Goal: Information Seeking & Learning: Learn about a topic

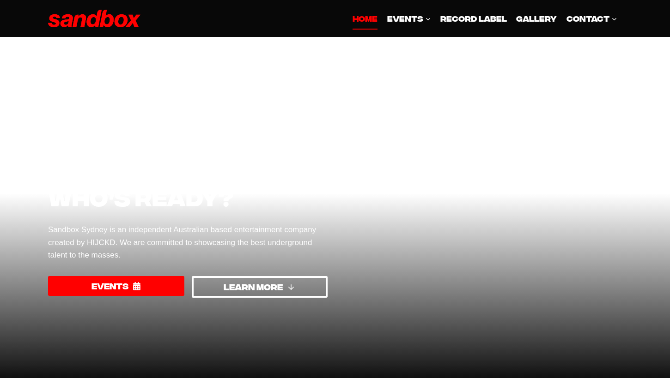
click at [358, 216] on div at bounding box center [482, 211] width 280 height 196
click at [291, 276] on link "LEARN MORE" at bounding box center [260, 287] width 136 height 22
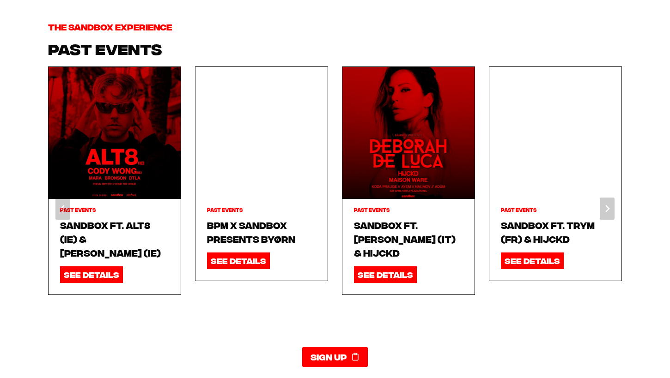
scroll to position [997, 0]
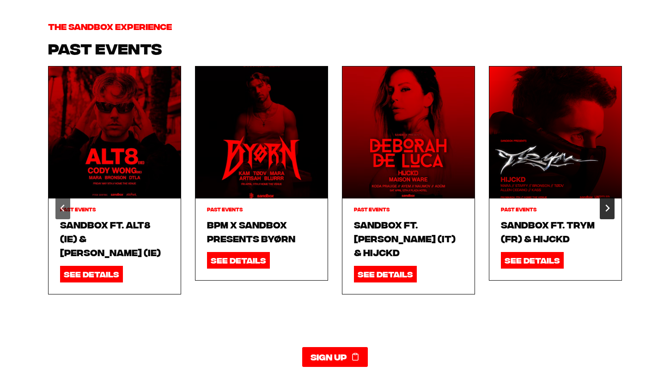
click at [610, 205] on icon "Next slide" at bounding box center [606, 208] width 7 height 7
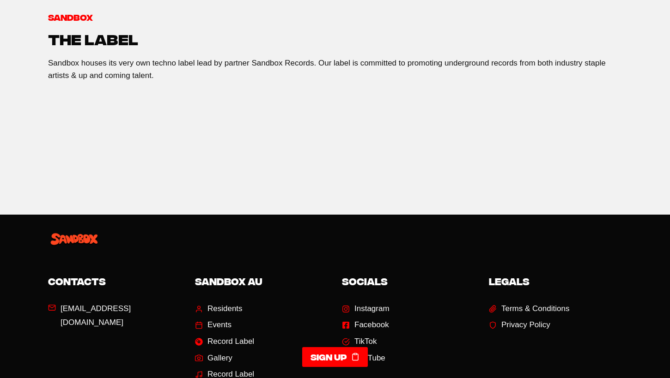
scroll to position [1427, 0]
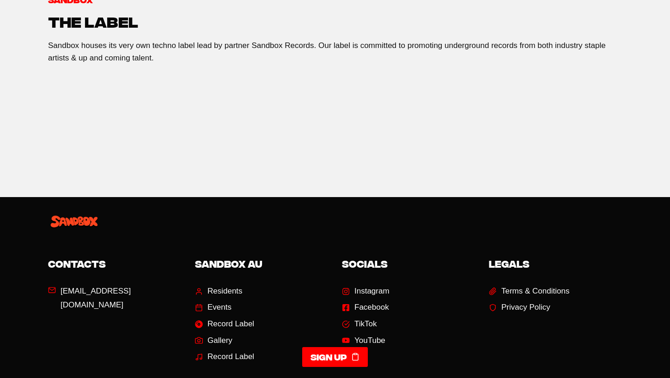
click at [371, 211] on div at bounding box center [335, 220] width 182 height 18
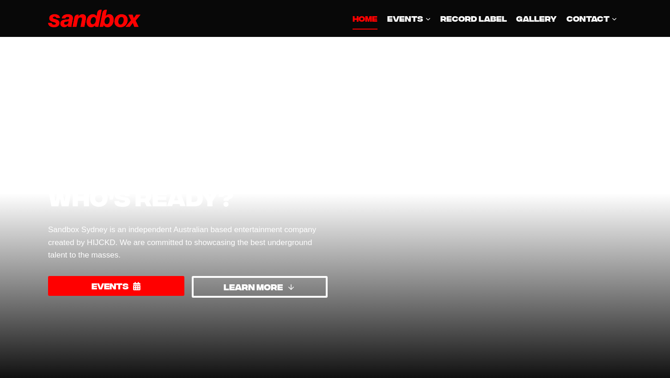
scroll to position [0, 0]
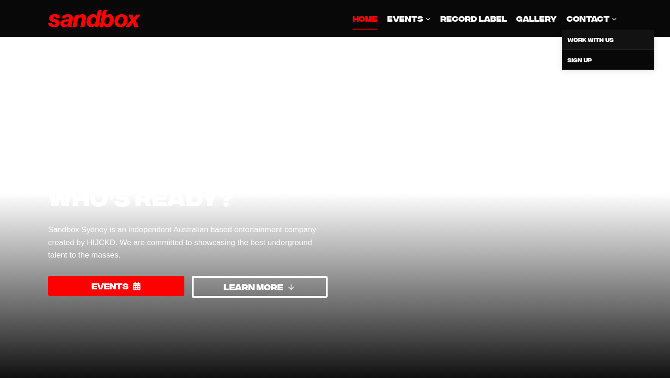
click at [595, 41] on link "Work With Us" at bounding box center [608, 40] width 92 height 20
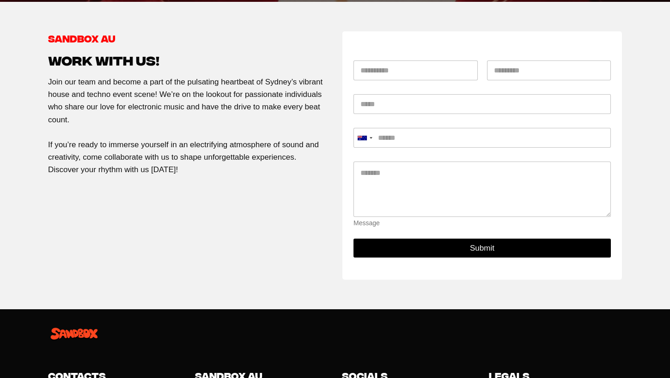
scroll to position [97, 0]
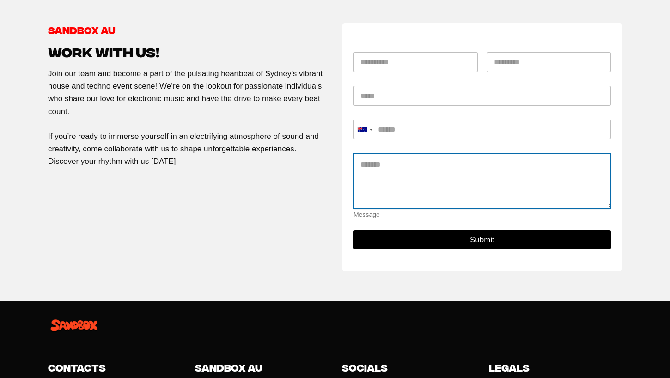
click at [397, 183] on textarea "Message *" at bounding box center [481, 180] width 257 height 55
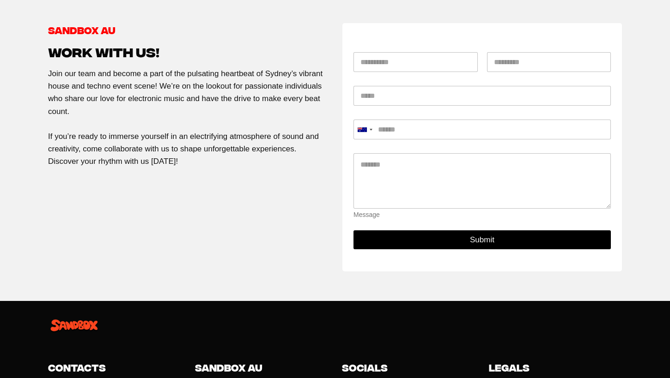
click at [290, 212] on div "Sandbox AU Work with us! Join our team and become a part of the pulsating heart…" at bounding box center [188, 147] width 280 height 249
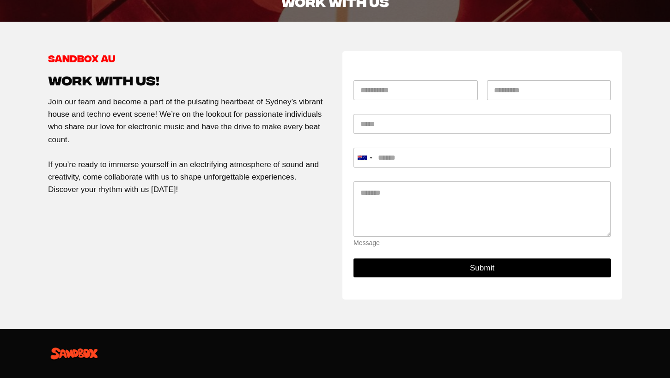
scroll to position [68, 0]
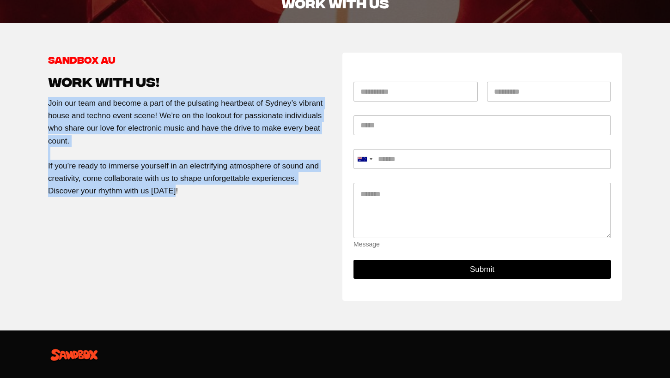
drag, startPoint x: 50, startPoint y: 102, endPoint x: 194, endPoint y: 204, distance: 176.5
click at [194, 204] on div "Sandbox AU Work with us! Join our team and become a part of the pulsating heart…" at bounding box center [188, 177] width 280 height 249
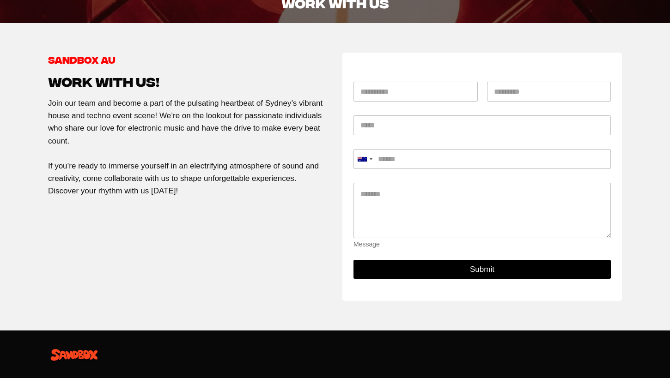
click at [231, 181] on p "Join our team and become a part of the pulsating heartbeat of Sydney’s vibrant …" at bounding box center [188, 147] width 280 height 101
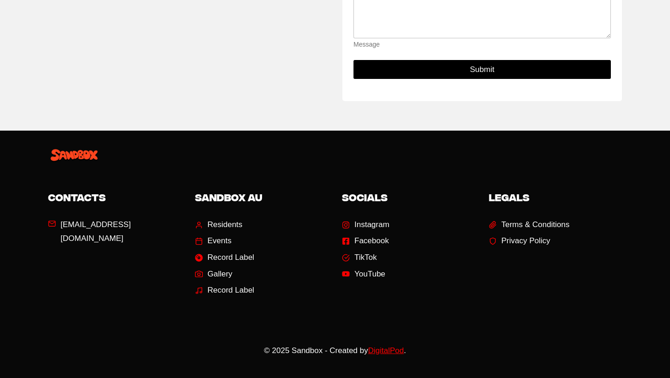
scroll to position [267, 0]
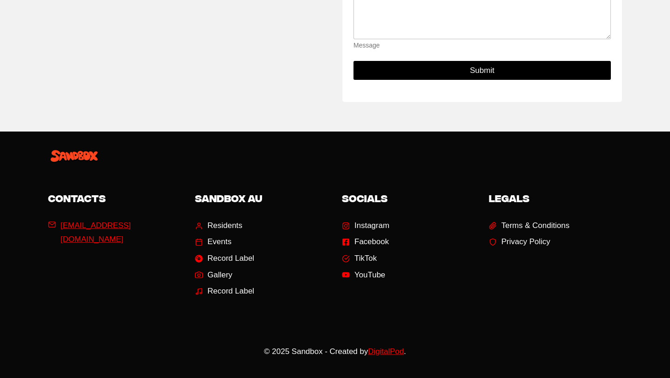
click at [124, 223] on span "[EMAIL_ADDRESS][DOMAIN_NAME]" at bounding box center [121, 233] width 121 height 28
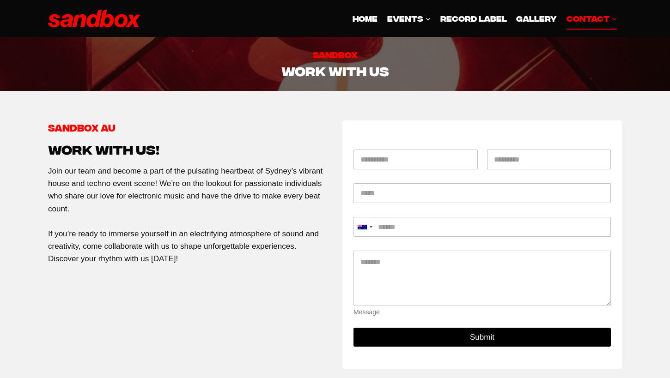
scroll to position [0, 0]
click at [112, 21] on img at bounding box center [94, 19] width 92 height 18
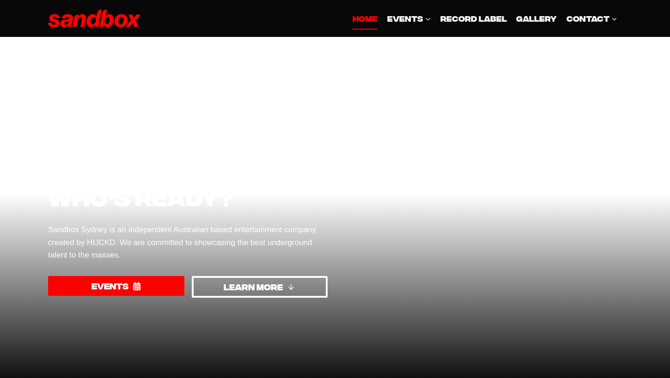
scroll to position [6, 0]
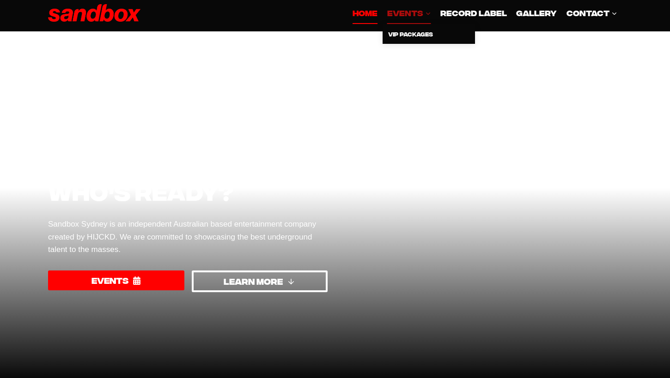
click at [431, 17] on span "EVENTS Expand" at bounding box center [409, 12] width 44 height 12
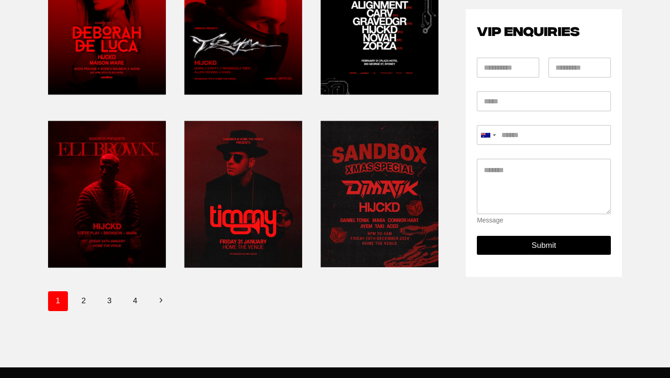
scroll to position [375, 0]
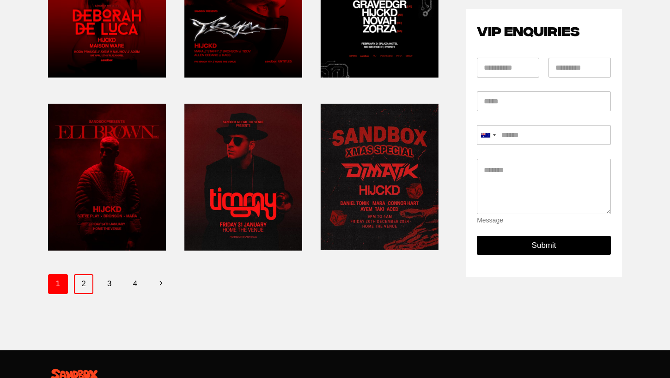
click at [90, 280] on link "2" at bounding box center [84, 283] width 20 height 19
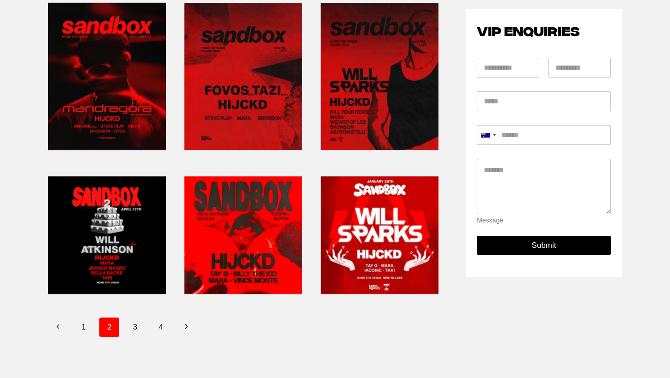
scroll to position [305, 0]
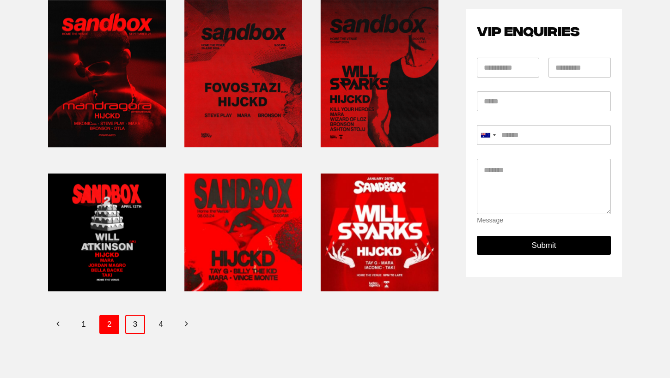
click at [129, 318] on link "3" at bounding box center [135, 324] width 20 height 19
